Goal: Task Accomplishment & Management: Use online tool/utility

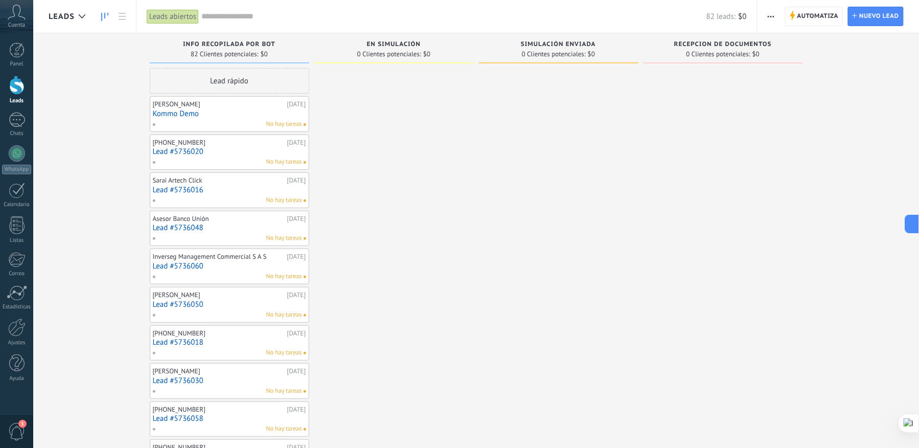
scroll to position [9, 0]
click at [21, 17] on use at bounding box center [16, 12] width 17 height 15
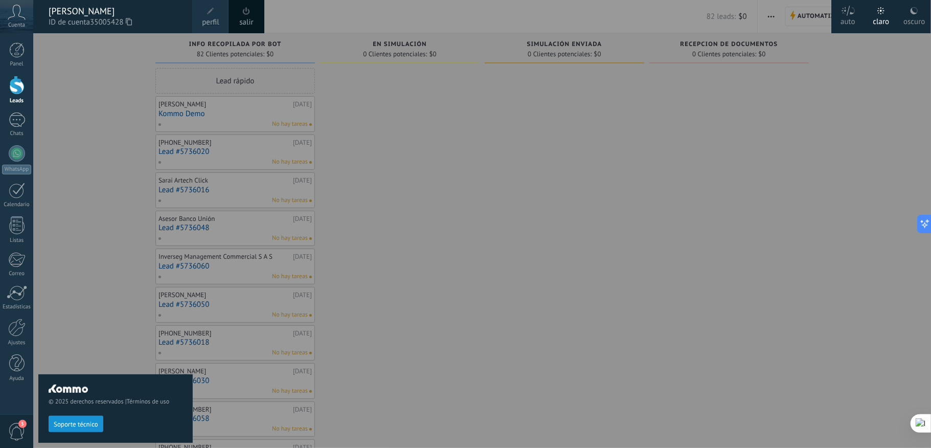
click at [129, 23] on use at bounding box center [129, 21] width 6 height 7
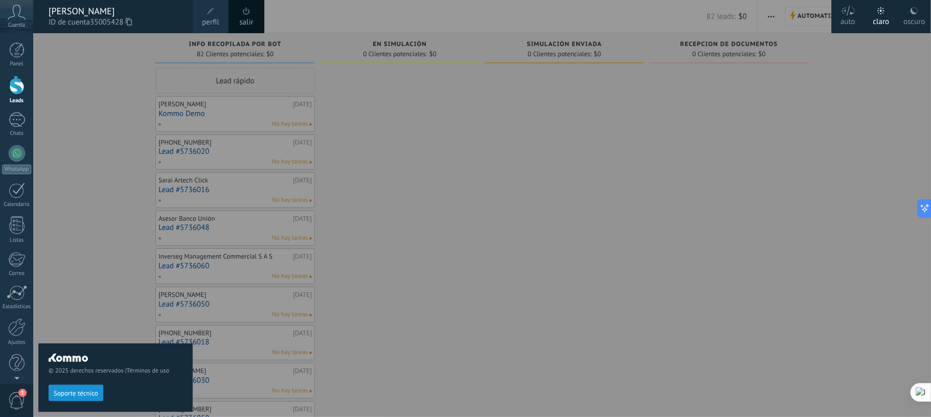
click at [673, 133] on div at bounding box center [498, 208] width 931 height 417
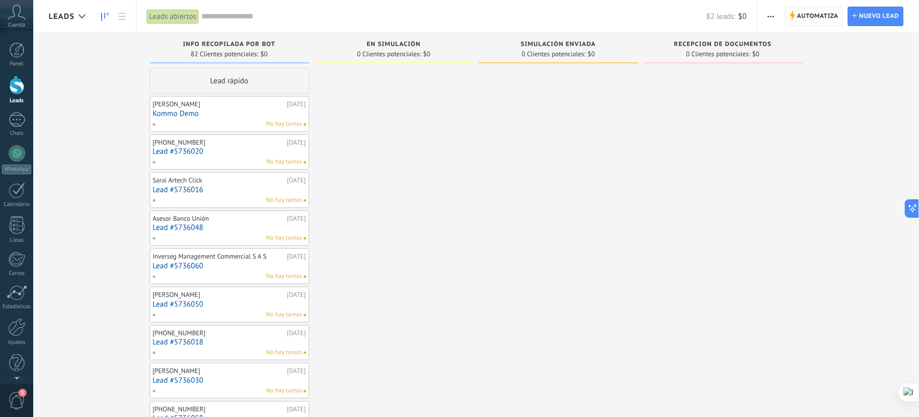
click at [800, 15] on span "Automatiza" at bounding box center [818, 16] width 41 height 18
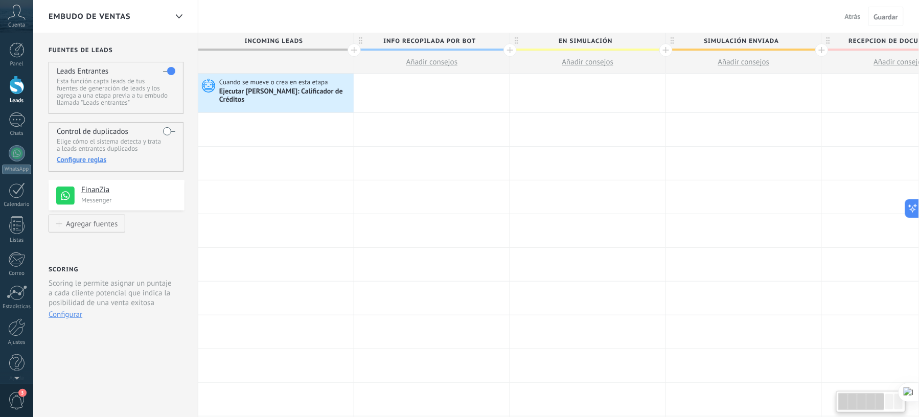
click at [295, 90] on div "Ejecutar [PERSON_NAME]: Calificador de Créditos" at bounding box center [285, 95] width 132 height 17
click at [209, 85] on icon at bounding box center [206, 85] width 17 height 15
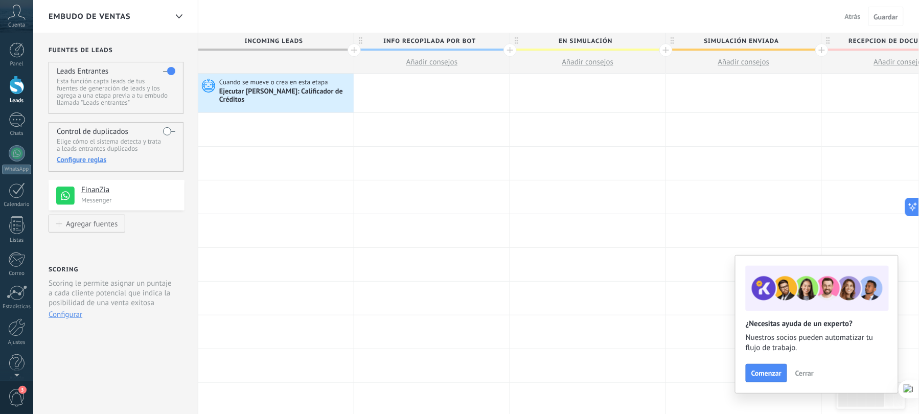
click at [19, 86] on div at bounding box center [16, 85] width 15 height 19
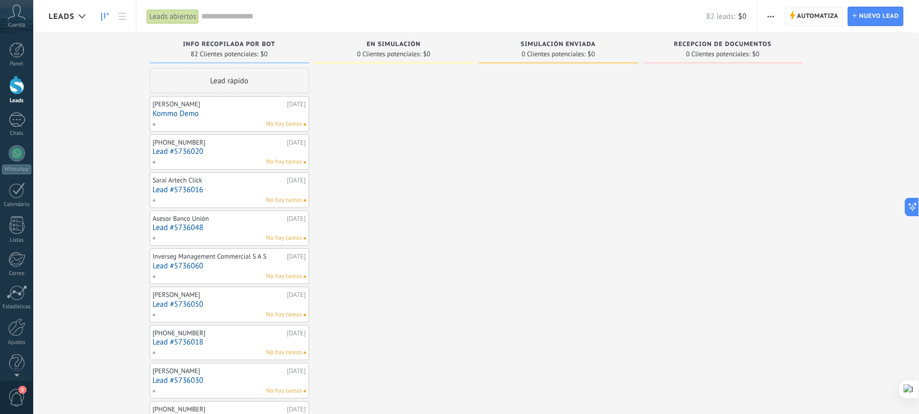
click at [808, 19] on span "Automatiza" at bounding box center [818, 16] width 41 height 18
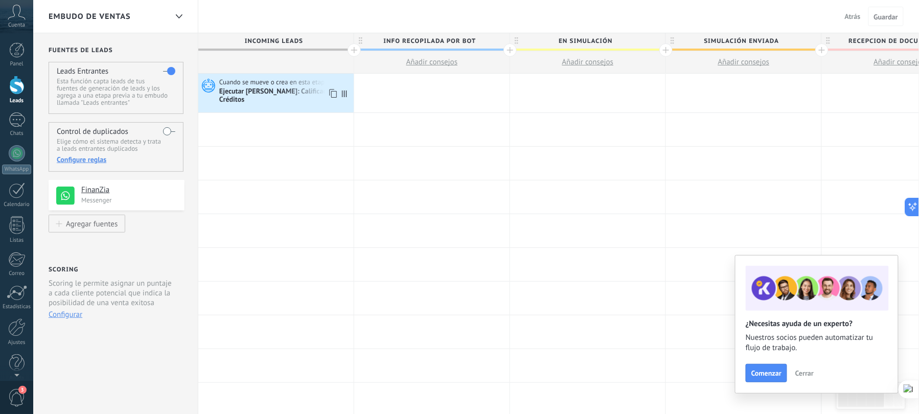
click at [246, 86] on span "Cuando se mueve o crea en esta etapa" at bounding box center [274, 82] width 110 height 9
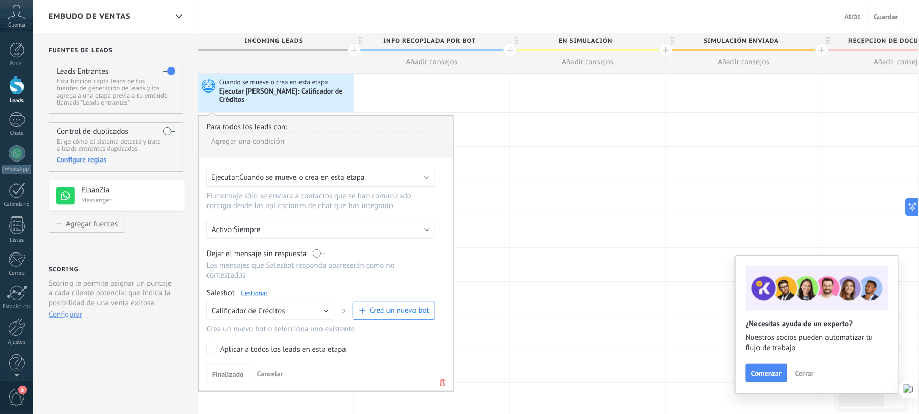
click at [260, 289] on link "Gestionar" at bounding box center [254, 293] width 27 height 9
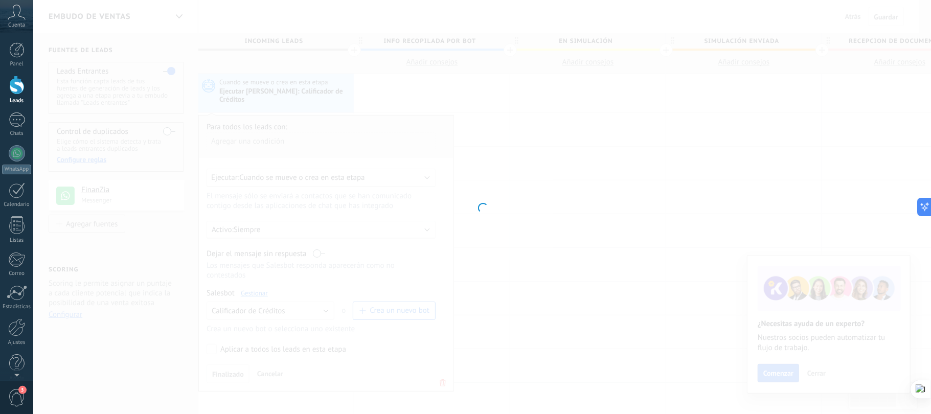
type input "**********"
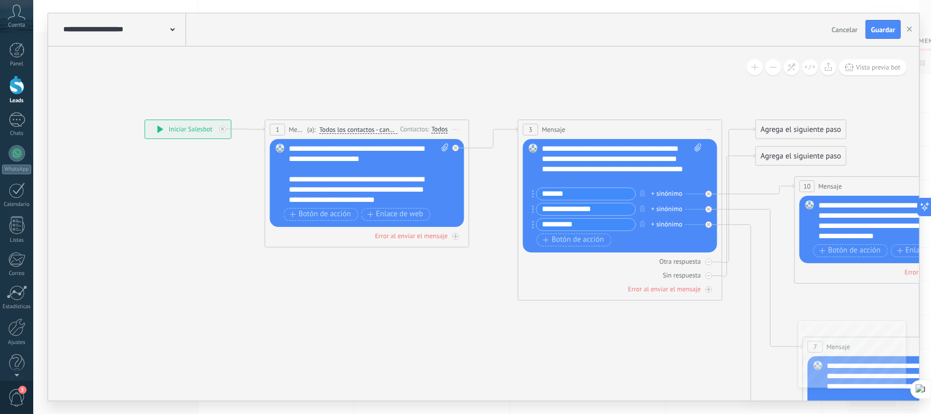
drag, startPoint x: 657, startPoint y: 92, endPoint x: 583, endPoint y: 55, distance: 82.8
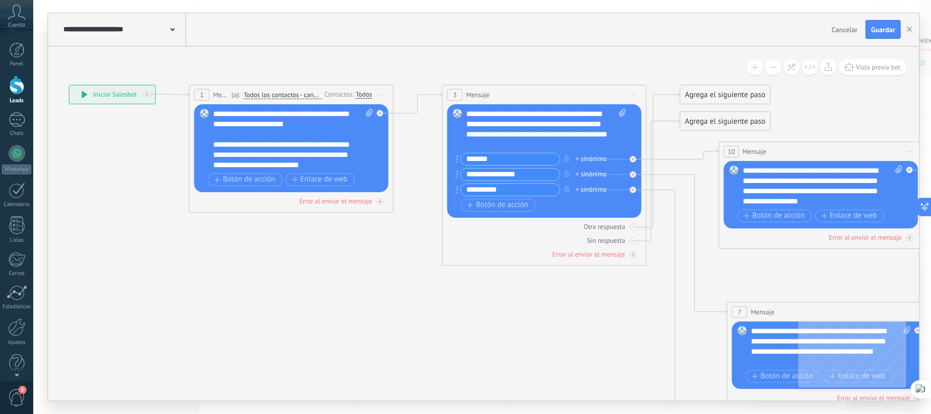
drag, startPoint x: 711, startPoint y: 72, endPoint x: 635, endPoint y: 37, distance: 83.3
click at [635, 37] on div "**********" at bounding box center [483, 207] width 871 height 388
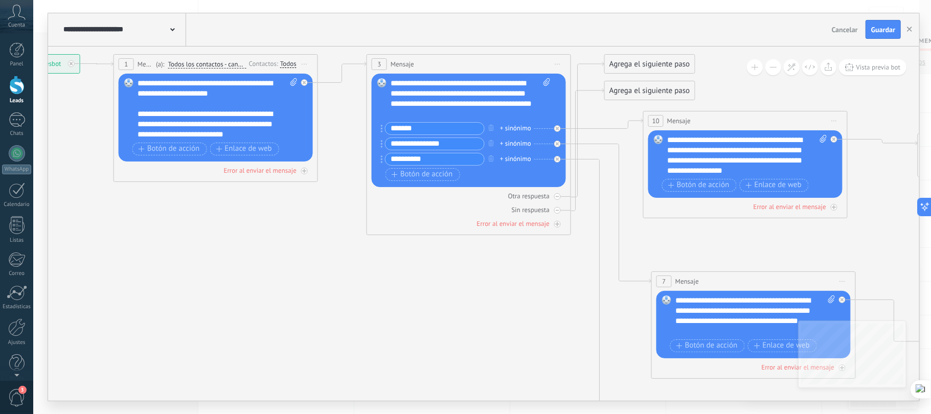
drag, startPoint x: 593, startPoint y: 342, endPoint x: 517, endPoint y: 311, distance: 81.6
click at [517, 311] on icon at bounding box center [845, 301] width 2215 height 1005
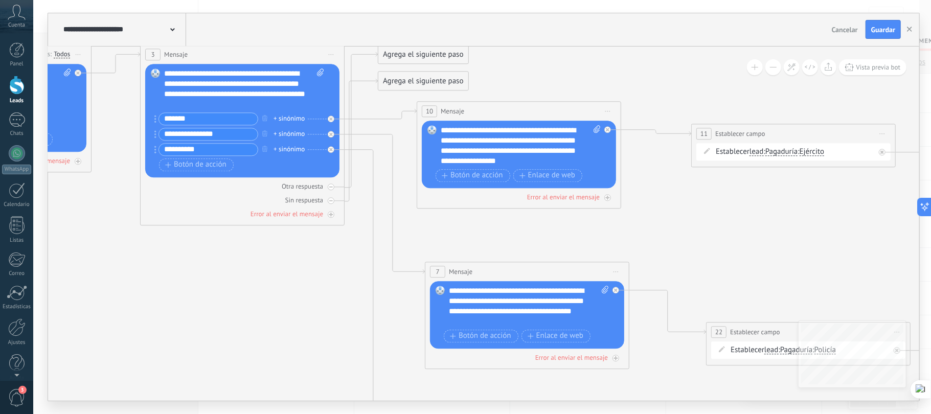
drag, startPoint x: 551, startPoint y: 289, endPoint x: 325, endPoint y: 280, distance: 226.2
click at [325, 280] on icon at bounding box center [618, 291] width 2215 height 1005
drag, startPoint x: 426, startPoint y: 50, endPoint x: 180, endPoint y: 294, distance: 346.7
click at [180, 294] on div "Agrega el siguiente paso" at bounding box center [179, 296] width 89 height 17
click at [180, 294] on div "Agrega el siguiente paso" at bounding box center [176, 298] width 89 height 17
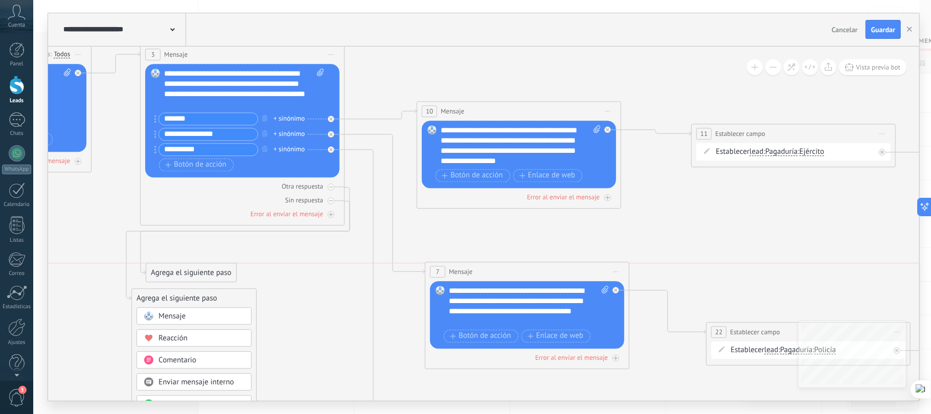
drag, startPoint x: 434, startPoint y: 78, endPoint x: 201, endPoint y: 268, distance: 300.1
click at [201, 268] on div "Agrega el siguiente paso" at bounding box center [190, 272] width 89 height 17
click at [326, 306] on icon at bounding box center [618, 291] width 2215 height 1005
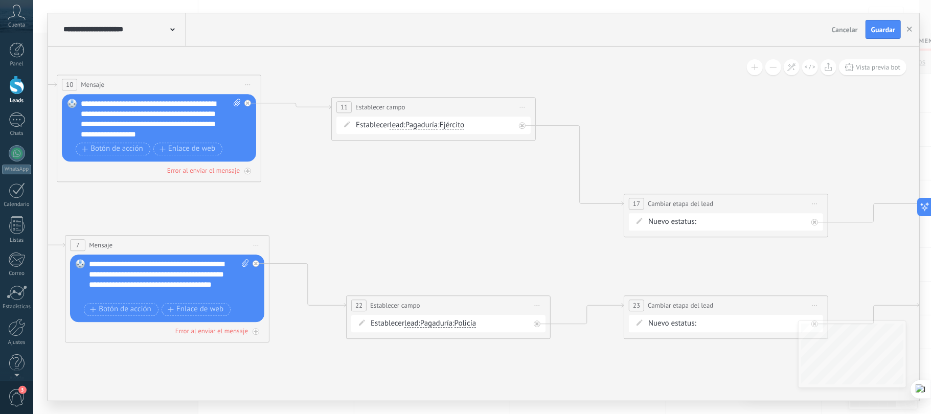
drag, startPoint x: 815, startPoint y: 193, endPoint x: 472, endPoint y: 240, distance: 345.8
click at [472, 240] on icon at bounding box center [258, 264] width 2215 height 1005
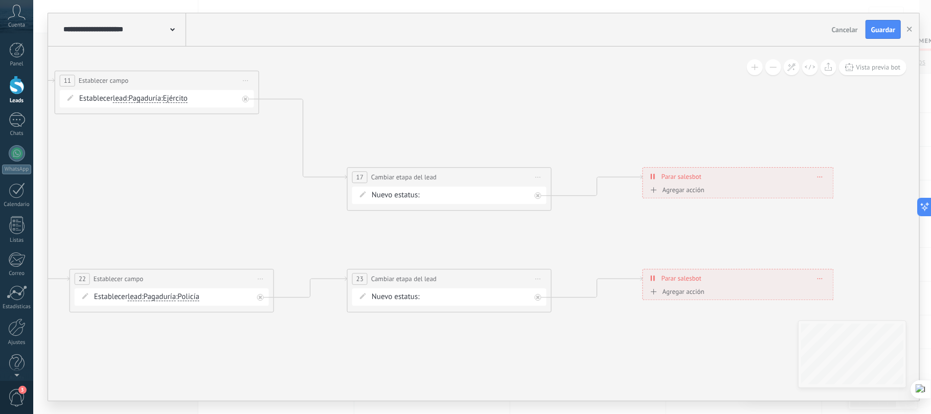
drag, startPoint x: 476, startPoint y: 207, endPoint x: 199, endPoint y: 180, distance: 278.4
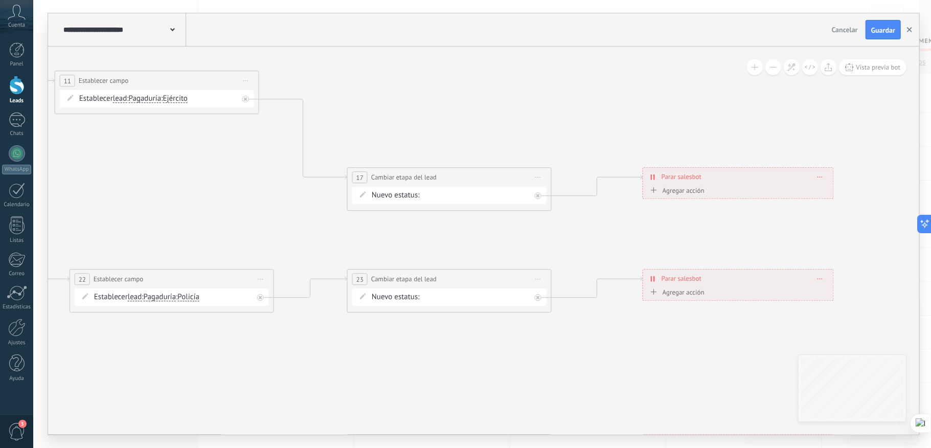
click at [909, 27] on icon "button" at bounding box center [909, 29] width 5 height 5
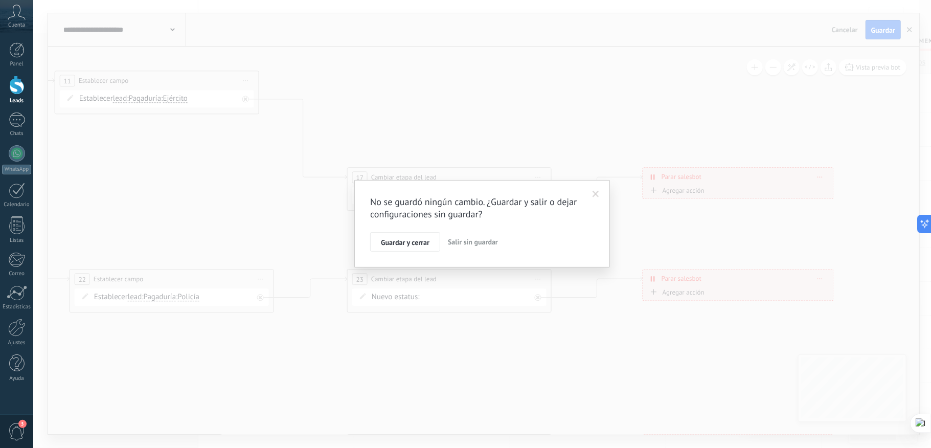
click at [482, 240] on span "Salir sin guardar" at bounding box center [473, 241] width 50 height 9
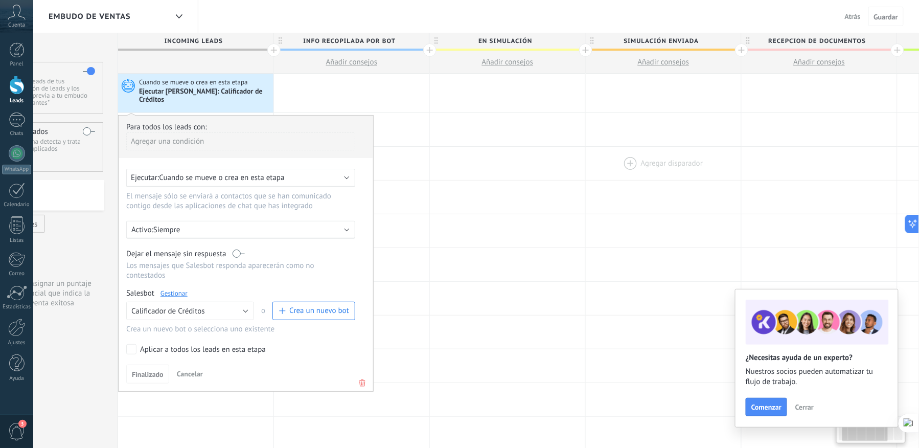
scroll to position [0, 71]
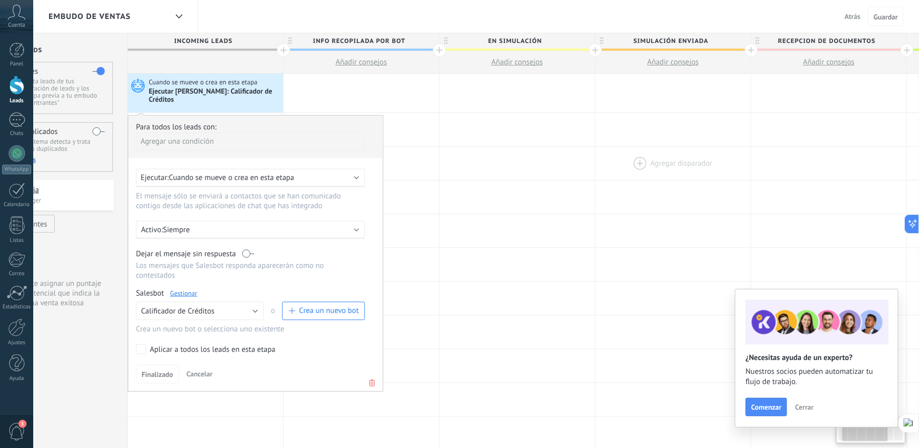
drag, startPoint x: 749, startPoint y: 123, endPoint x: 690, endPoint y: 166, distance: 73.2
click at [690, 166] on div "**********" at bounding box center [674, 431] width 1092 height 714
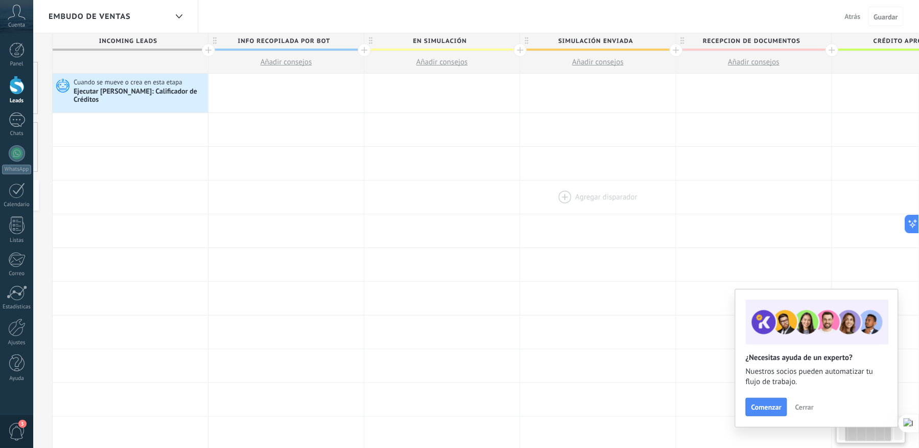
scroll to position [0, 131]
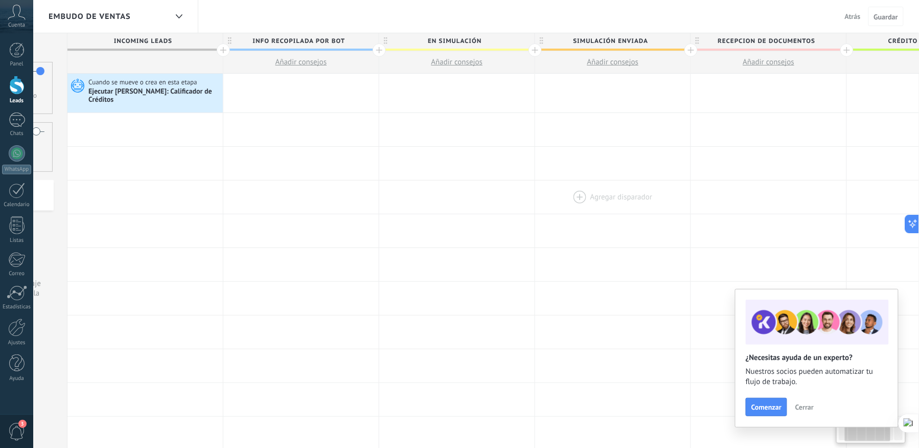
drag, startPoint x: 661, startPoint y: 186, endPoint x: 583, endPoint y: 188, distance: 77.7
click at [583, 188] on div at bounding box center [612, 196] width 155 height 33
